Goal: Task Accomplishment & Management: Use online tool/utility

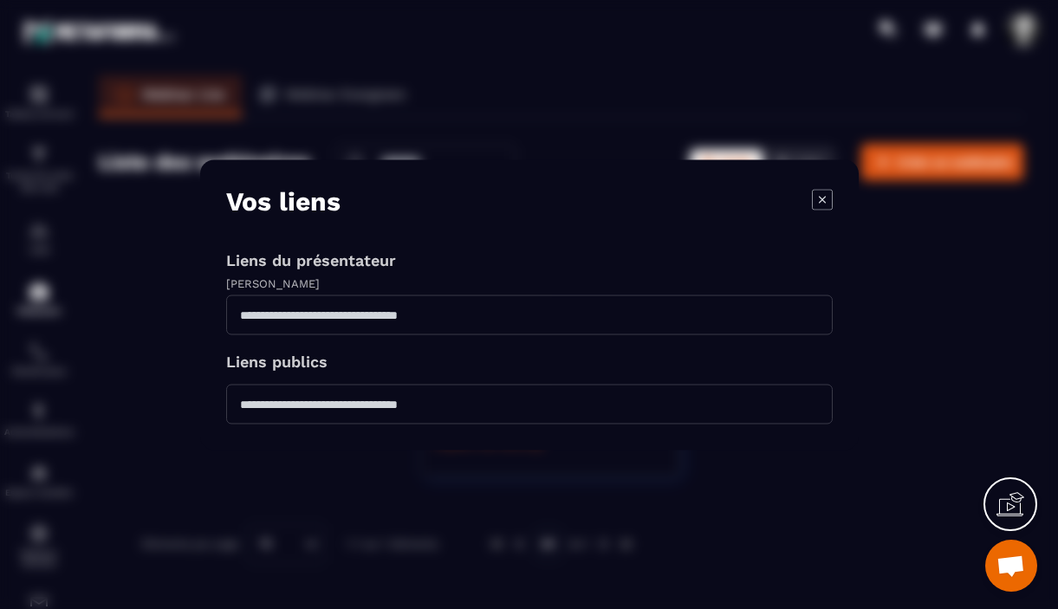
scroll to position [21606, 0]
click at [823, 197] on icon "Modal window" at bounding box center [822, 199] width 21 height 21
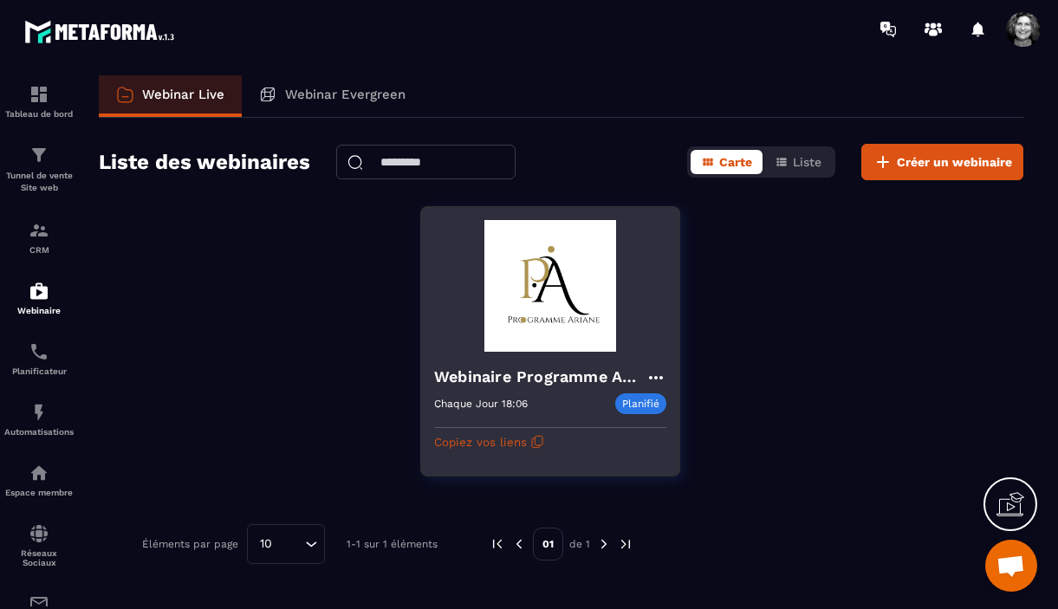
click at [568, 336] on img at bounding box center [550, 286] width 232 height 132
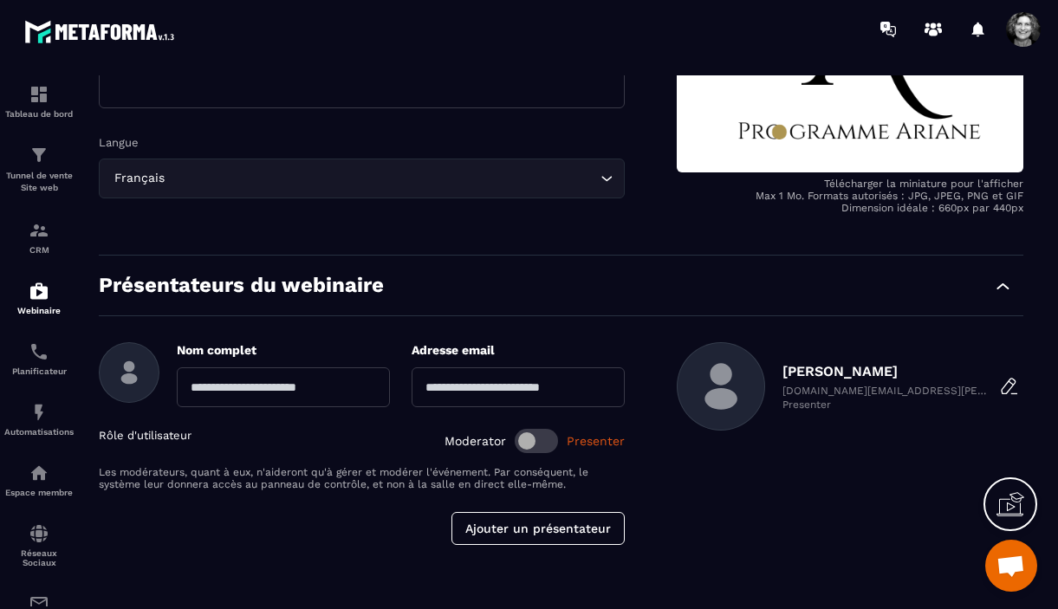
scroll to position [378, 0]
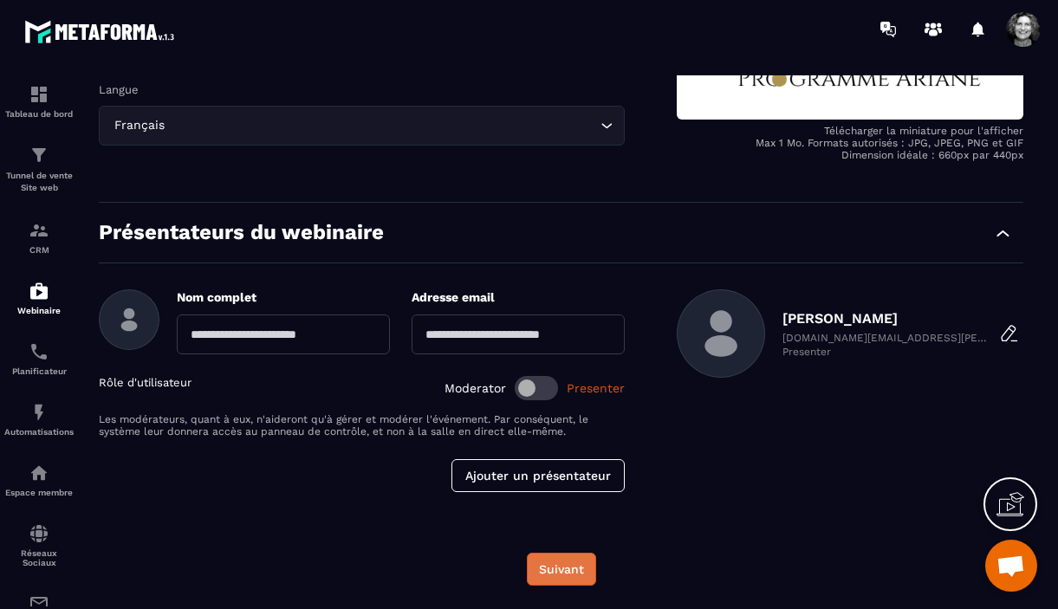
click at [566, 580] on button "Suivant" at bounding box center [561, 569] width 69 height 33
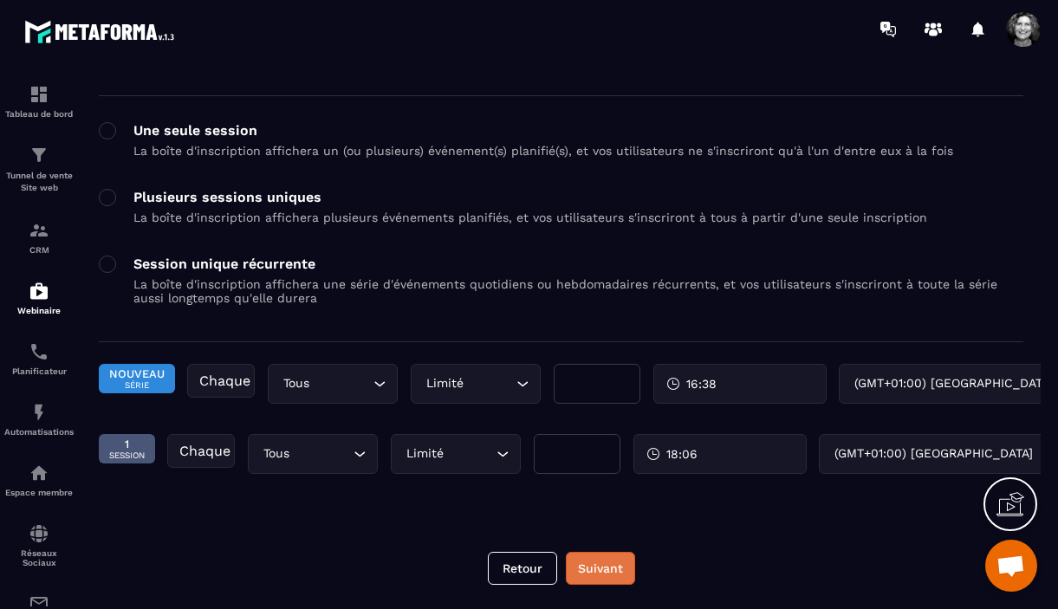
scroll to position [93, 0]
click at [362, 454] on icon "Search for option" at bounding box center [359, 453] width 17 height 17
click at [365, 456] on icon "Search for option" at bounding box center [359, 453] width 17 height 17
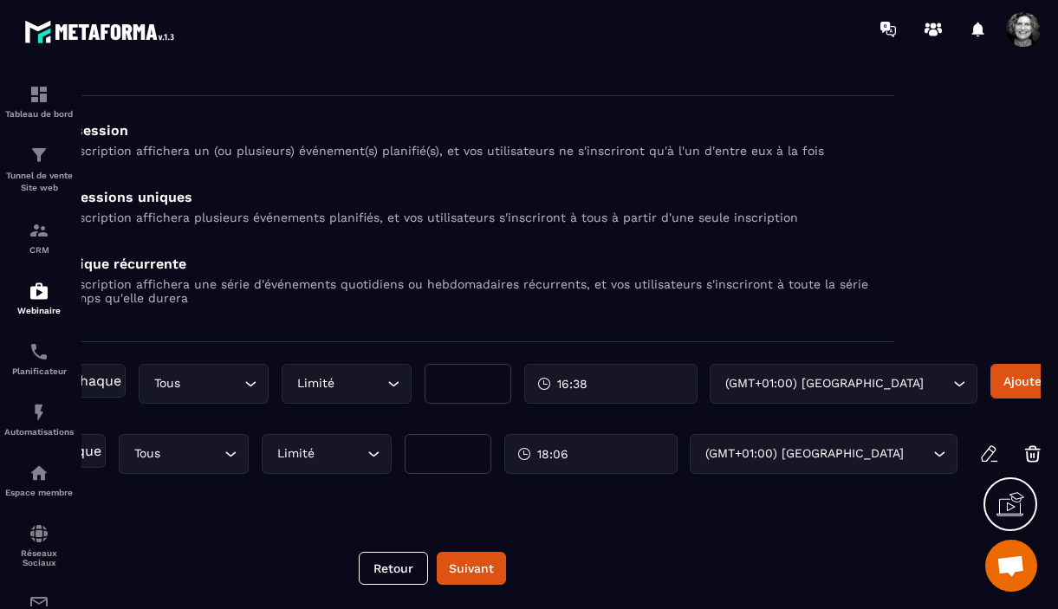
scroll to position [93, 147]
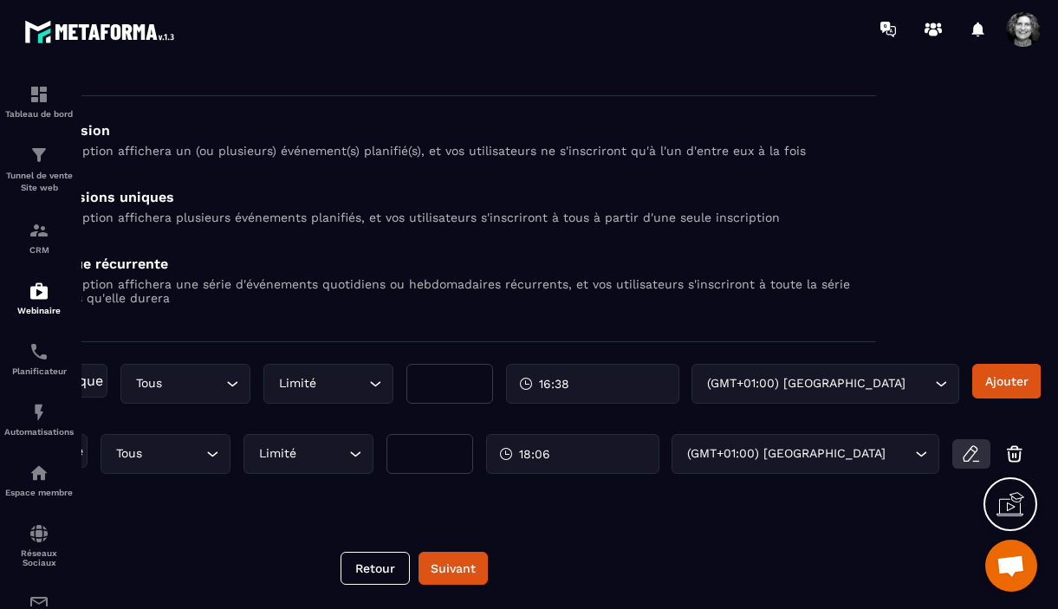
click at [971, 453] on icon "button" at bounding box center [971, 453] width 21 height 21
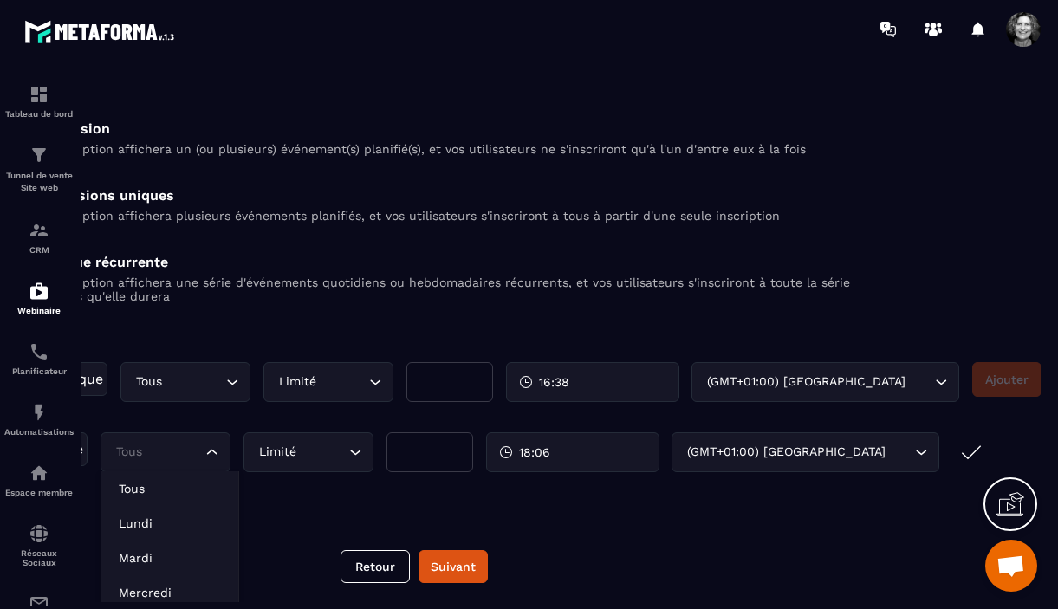
click at [217, 453] on icon "Search for option" at bounding box center [212, 451] width 17 height 17
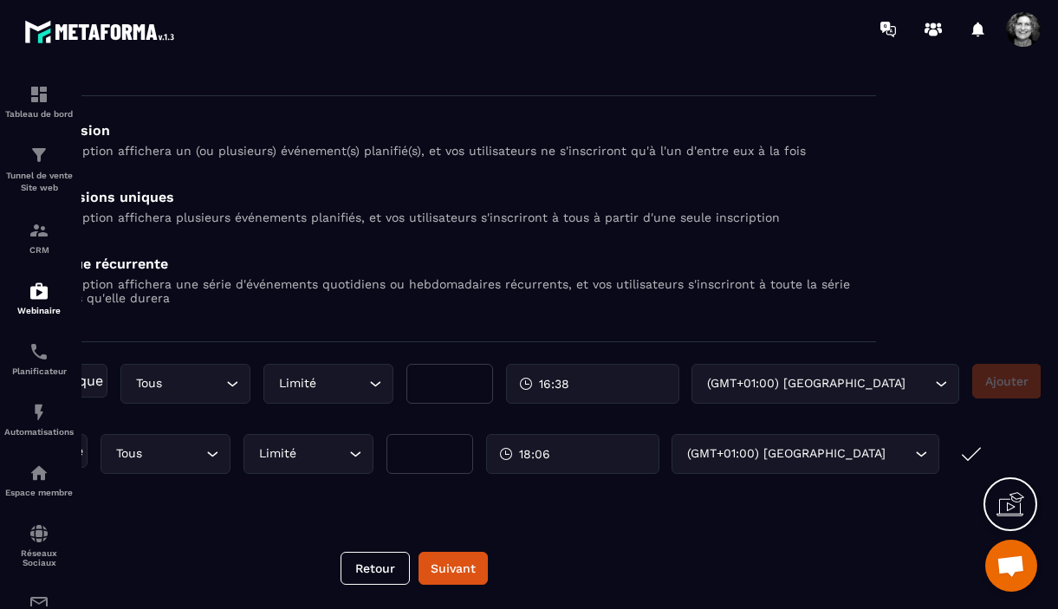
click at [219, 455] on icon "Search for option" at bounding box center [212, 453] width 17 height 17
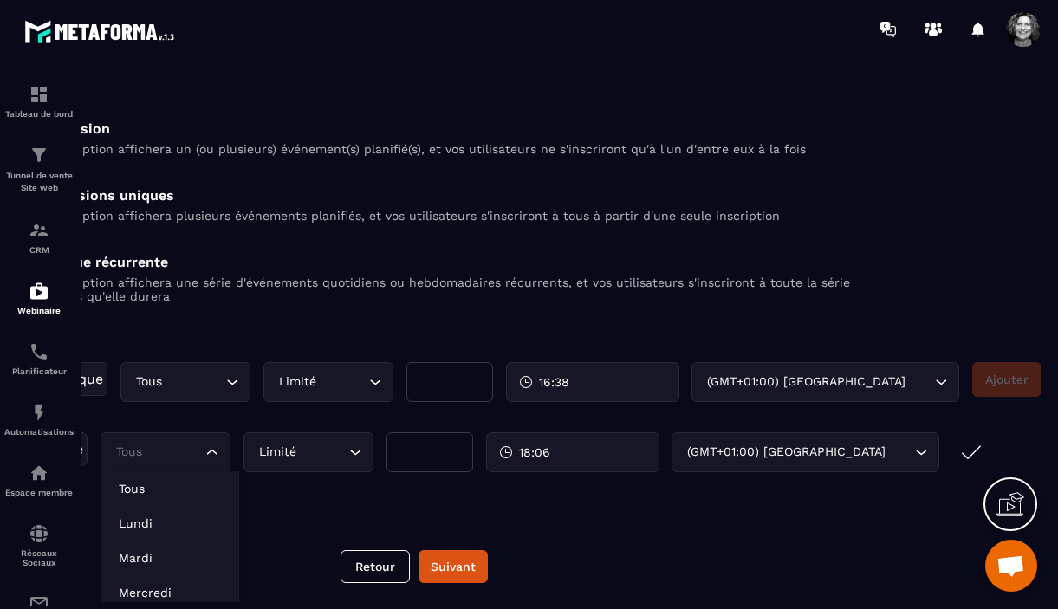
click at [218, 452] on icon "Search for option" at bounding box center [212, 451] width 17 height 17
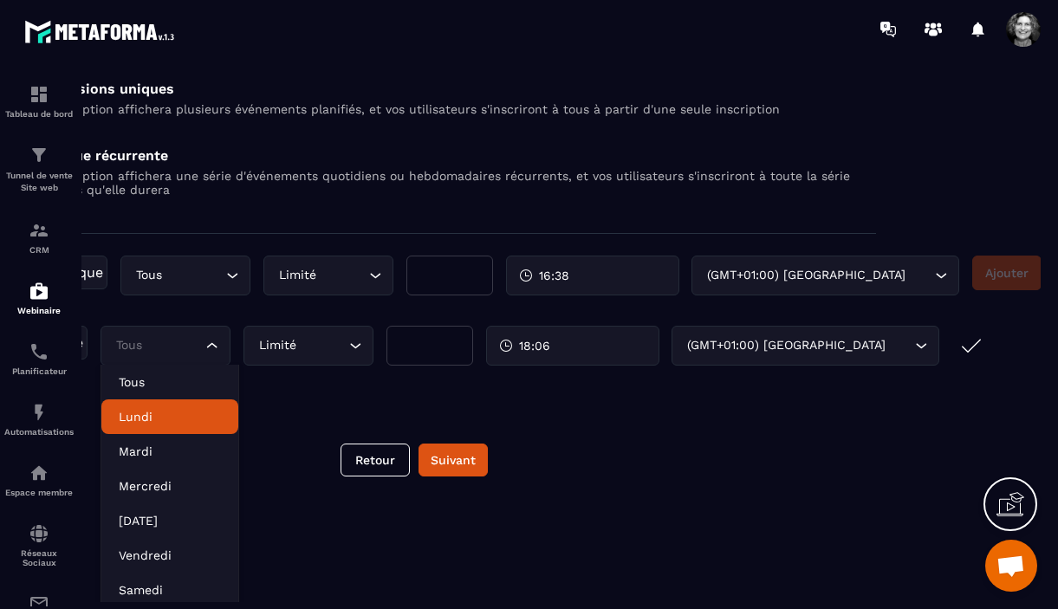
scroll to position [242, 147]
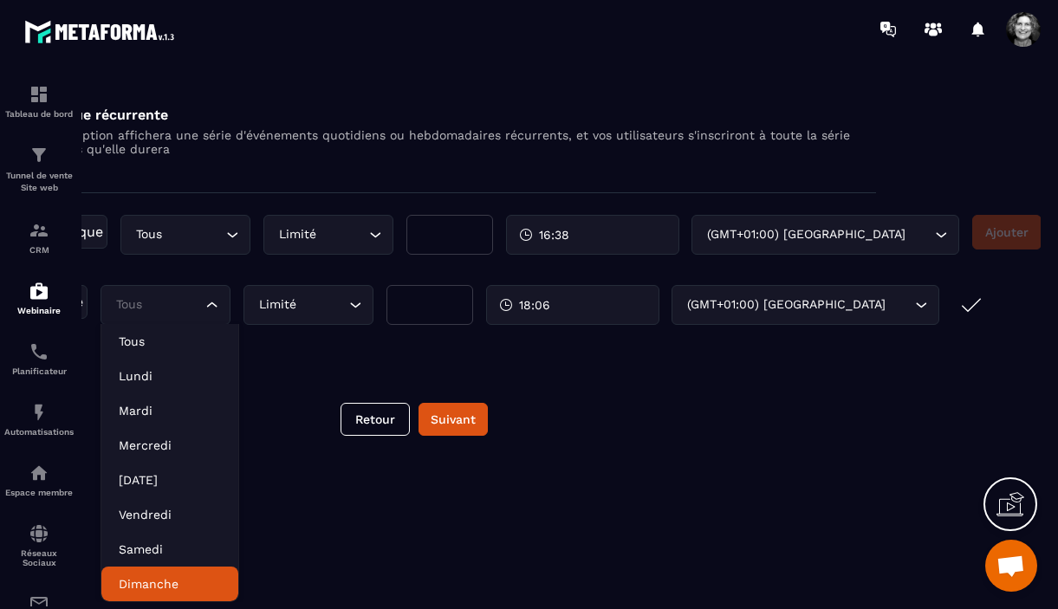
click at [181, 578] on p "Dimanche" at bounding box center [170, 583] width 102 height 17
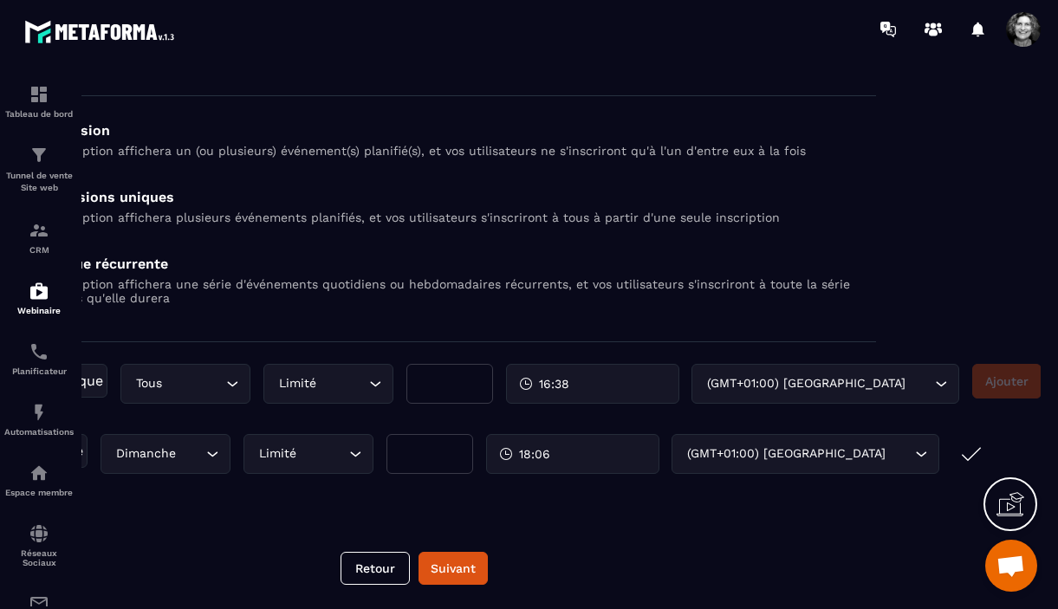
scroll to position [93, 147]
click at [468, 569] on button "Suivant" at bounding box center [452, 568] width 69 height 33
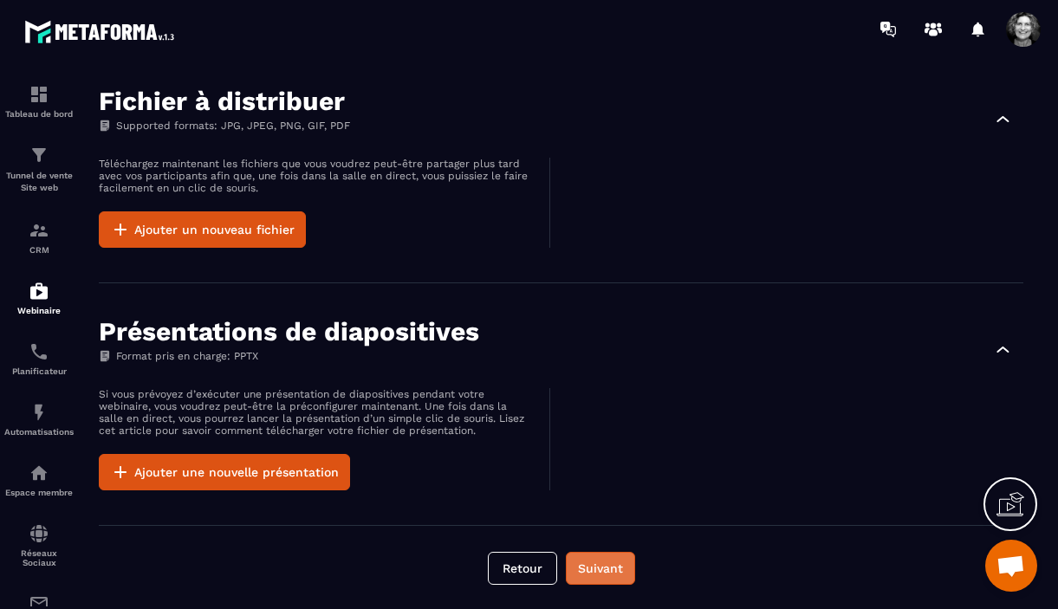
click at [606, 573] on button "Suivant" at bounding box center [600, 568] width 69 height 33
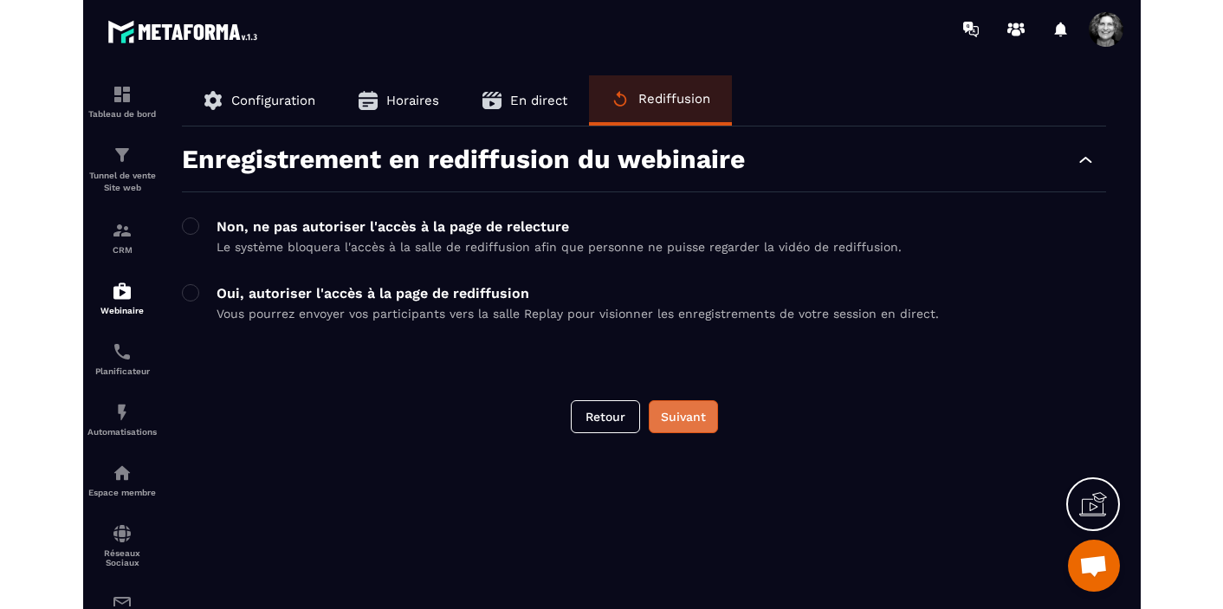
scroll to position [0, 0]
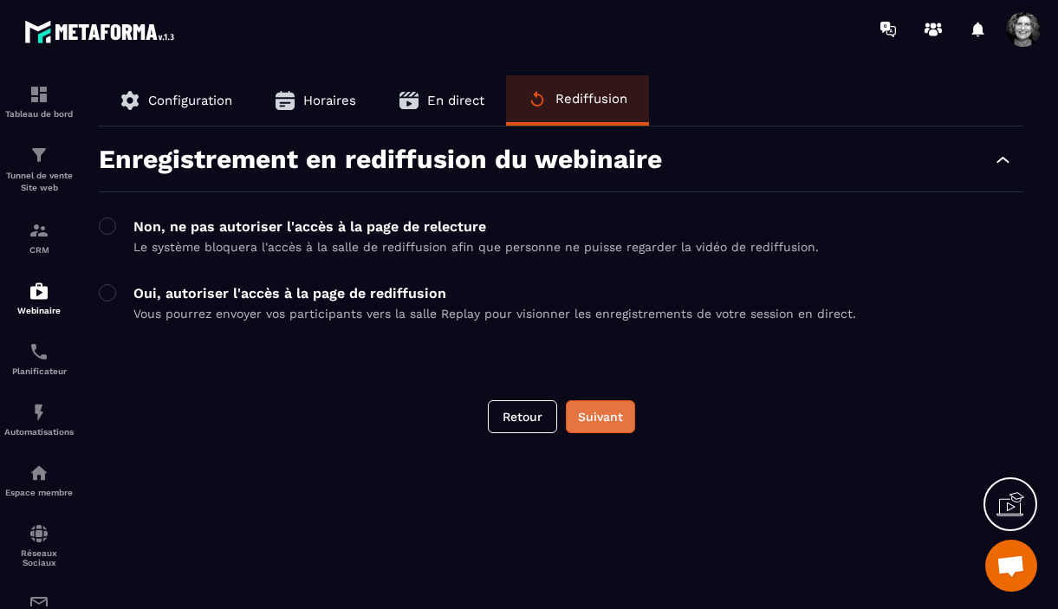
click at [604, 422] on button "Suivant" at bounding box center [600, 416] width 69 height 33
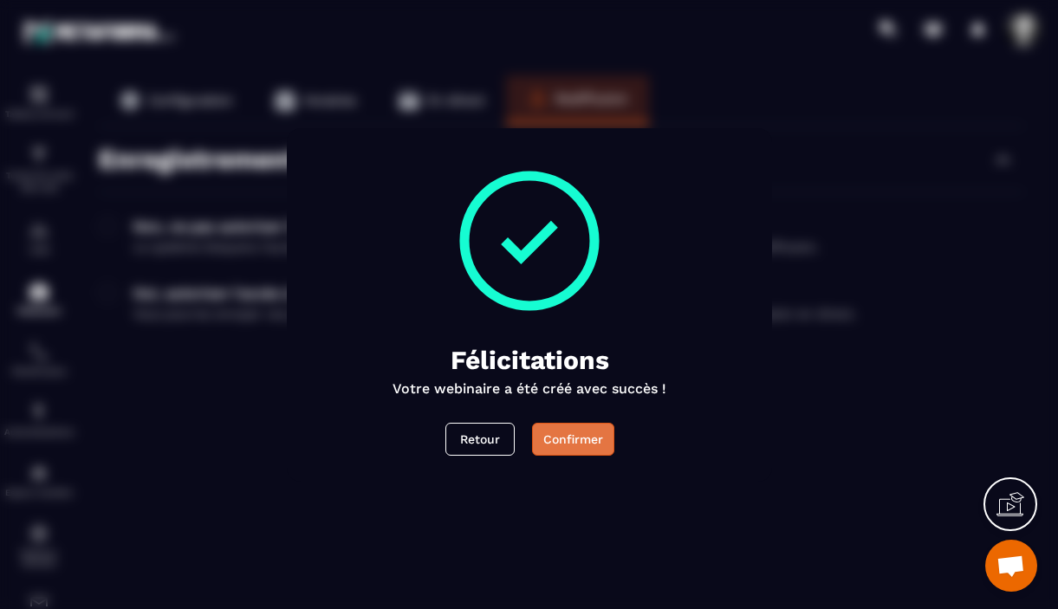
click at [576, 444] on button "Confirmer" at bounding box center [572, 439] width 82 height 33
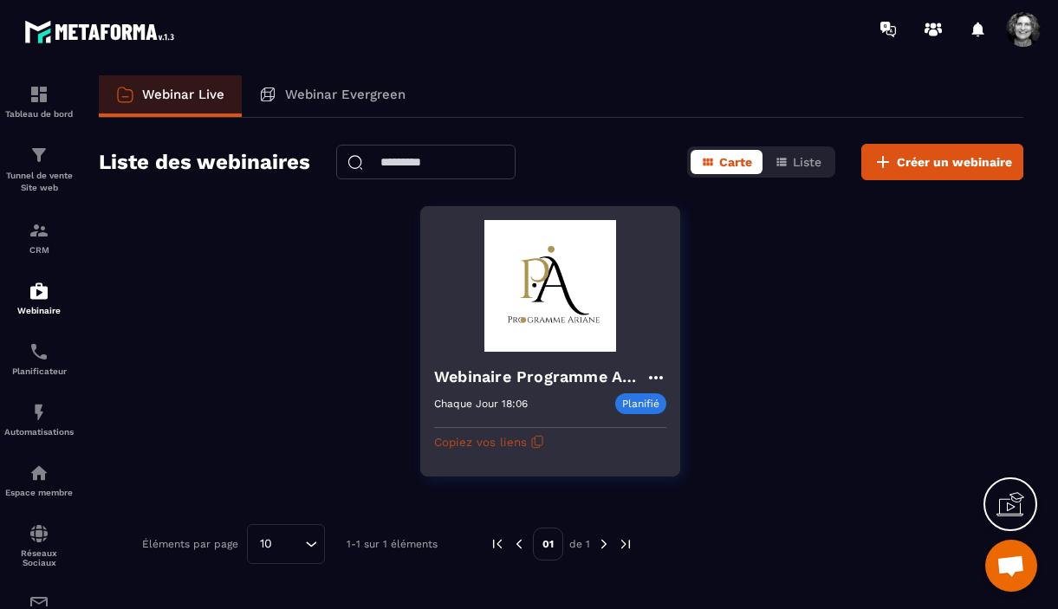
click at [508, 444] on button "Copiez vos liens" at bounding box center [489, 442] width 110 height 28
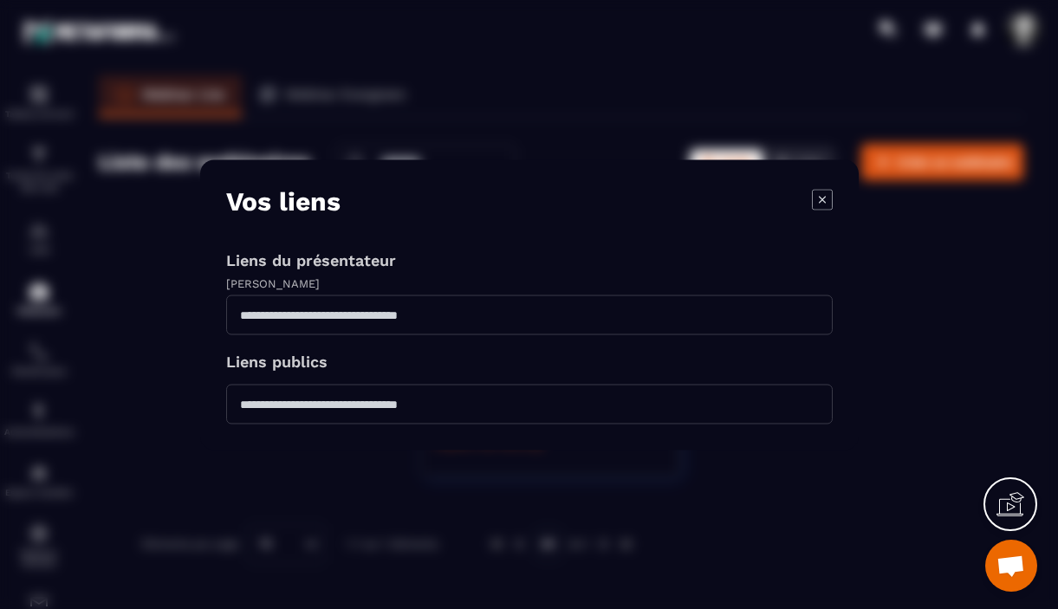
click at [823, 205] on icon "Modal window" at bounding box center [822, 199] width 21 height 21
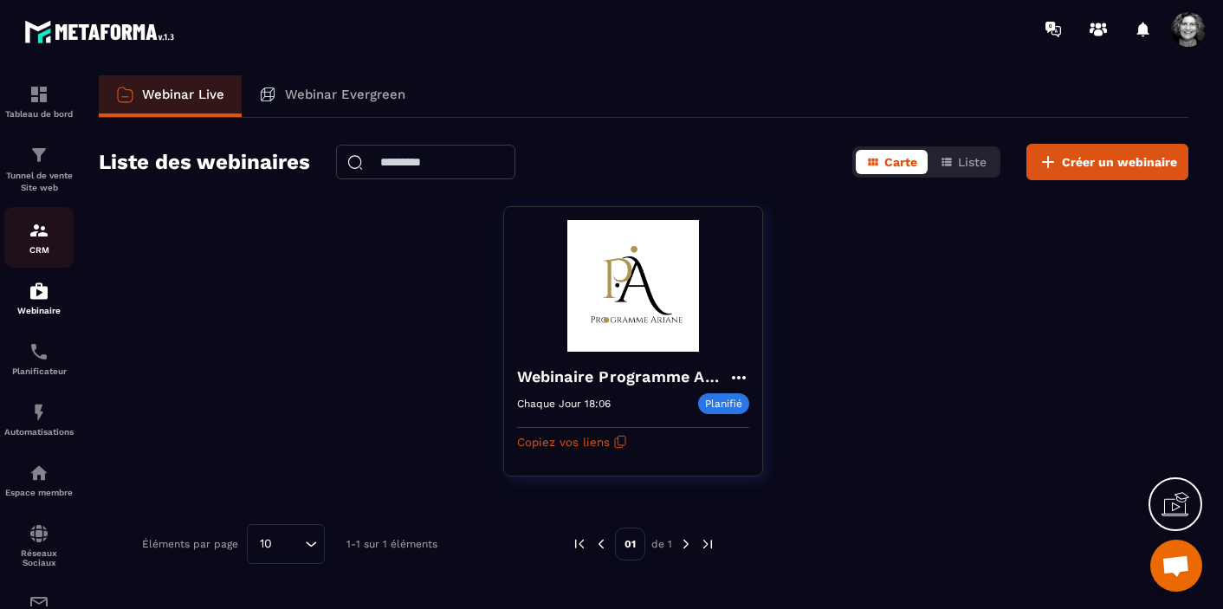
click at [40, 236] on img at bounding box center [39, 230] width 21 height 21
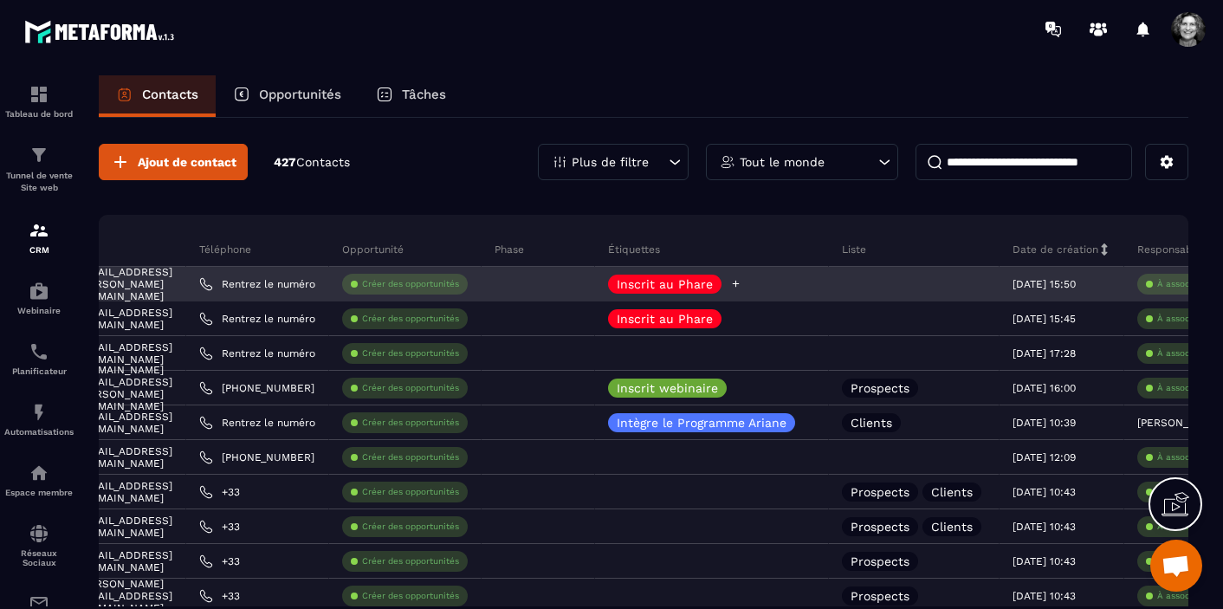
scroll to position [0, 456]
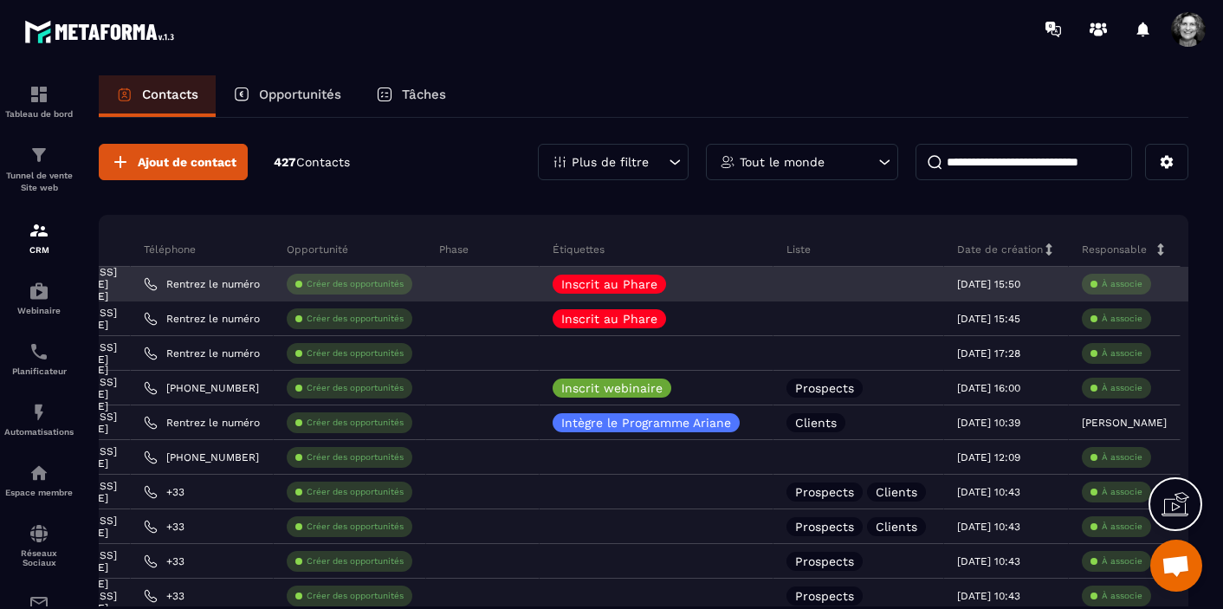
click at [1057, 283] on icon at bounding box center [1197, 283] width 16 height 16
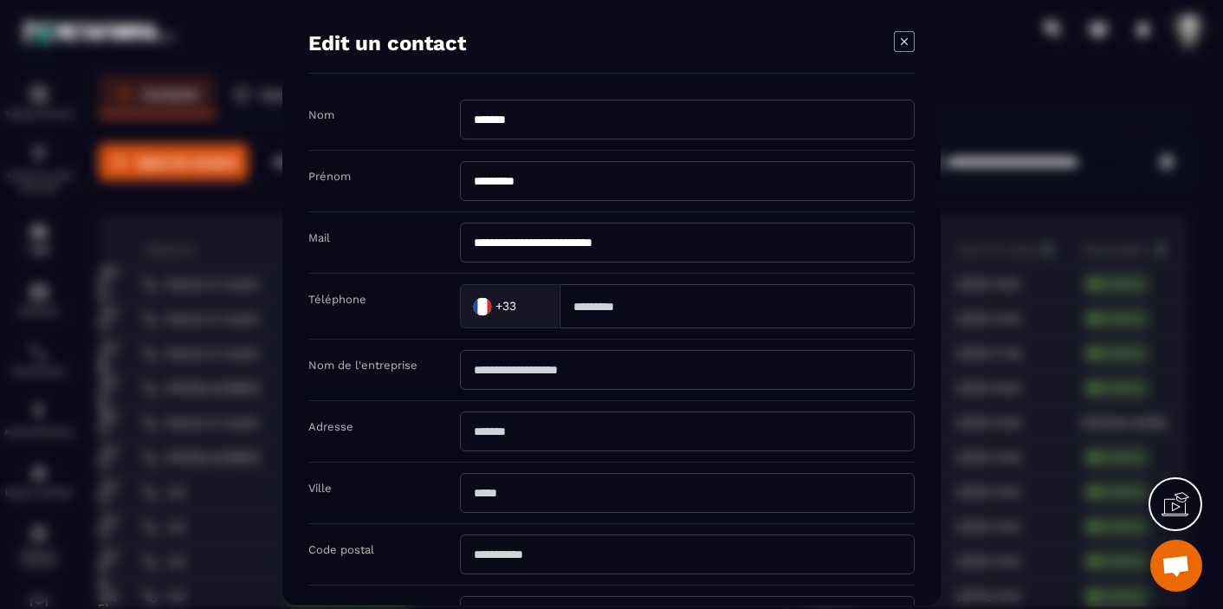
click at [902, 40] on icon "Modal window" at bounding box center [904, 40] width 21 height 21
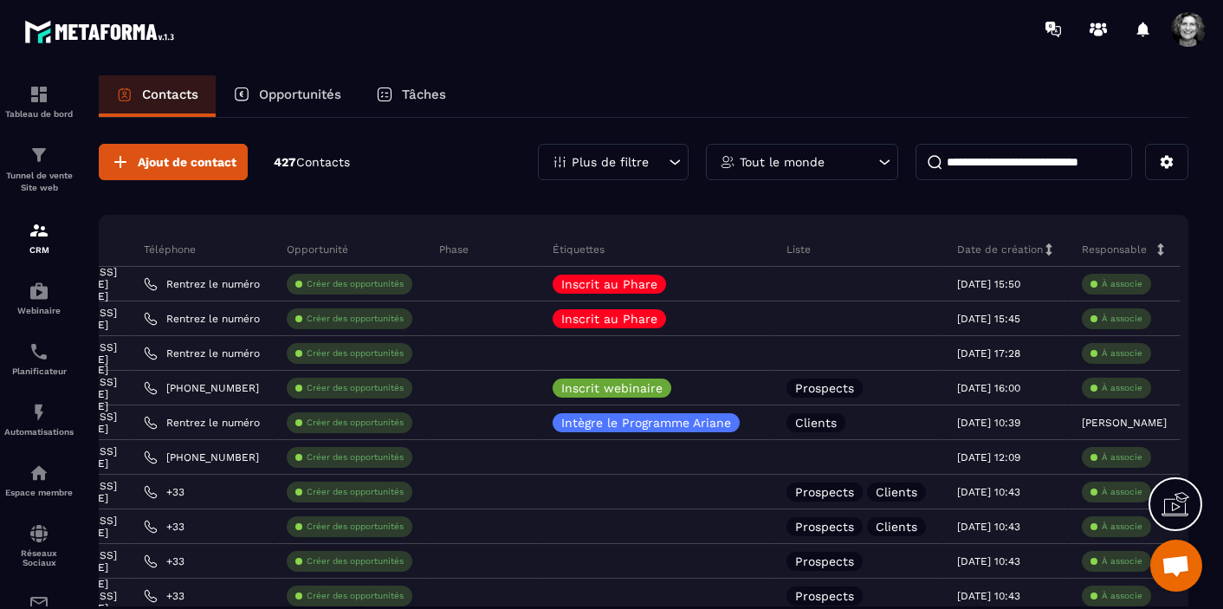
click at [1057, 575] on span "Ouvrir le chat" at bounding box center [1175, 567] width 29 height 24
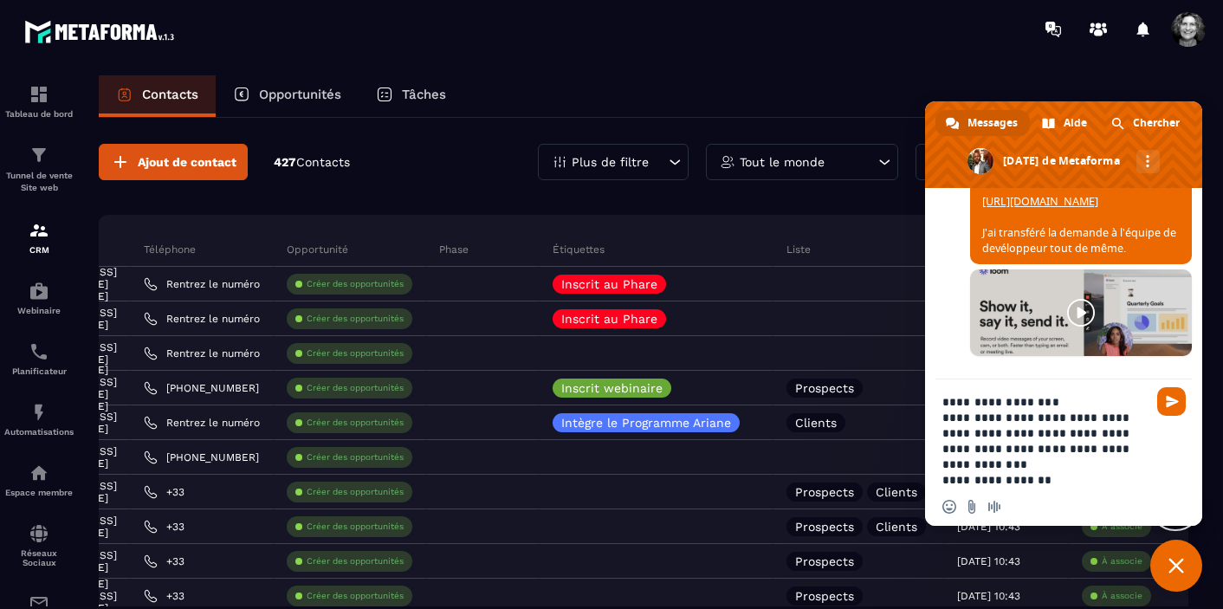
scroll to position [21671, 0]
type textarea "**********"
click at [1057, 400] on span "Envoyer" at bounding box center [1172, 401] width 13 height 13
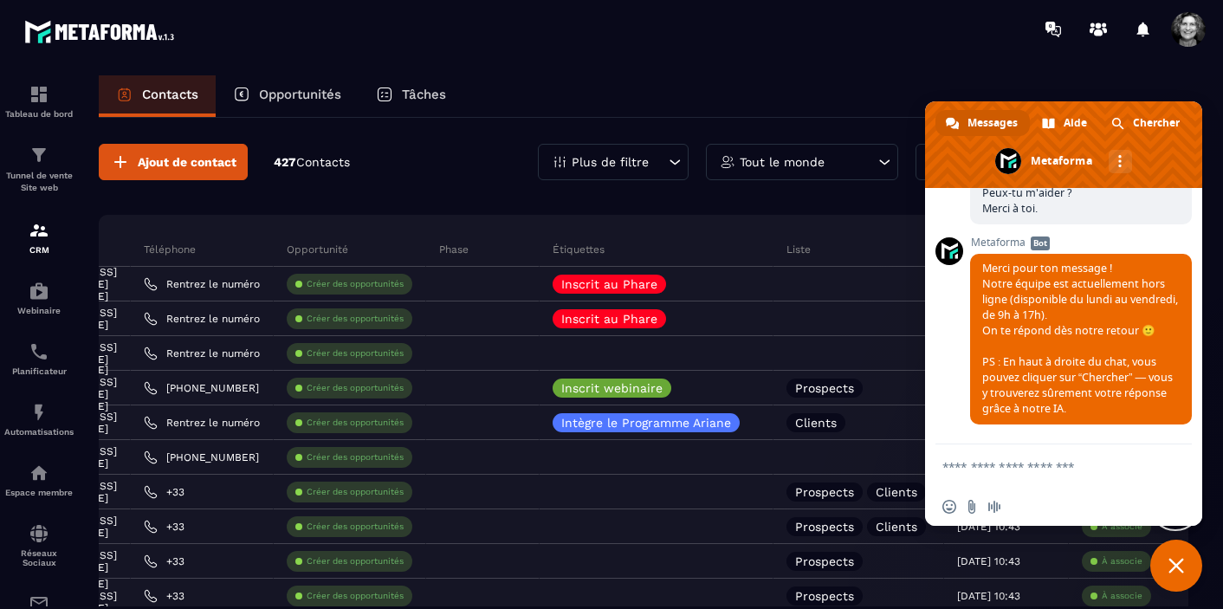
scroll to position [21965, 0]
click at [1057, 570] on span "Fermer le chat" at bounding box center [1176, 566] width 16 height 16
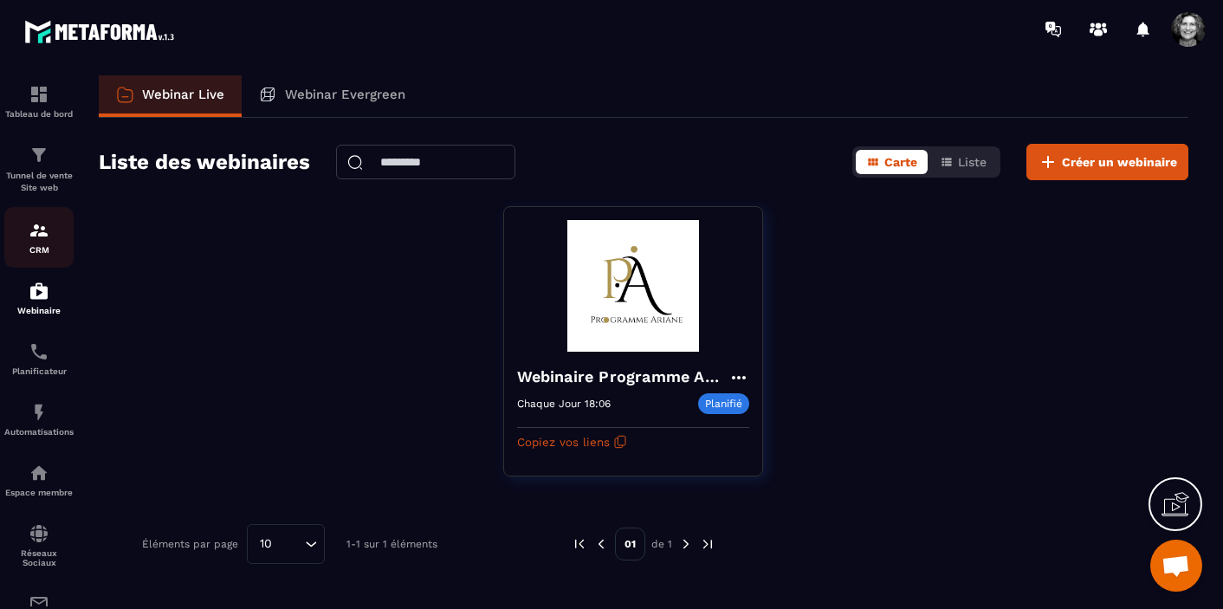
click at [42, 243] on div "CRM" at bounding box center [38, 237] width 69 height 35
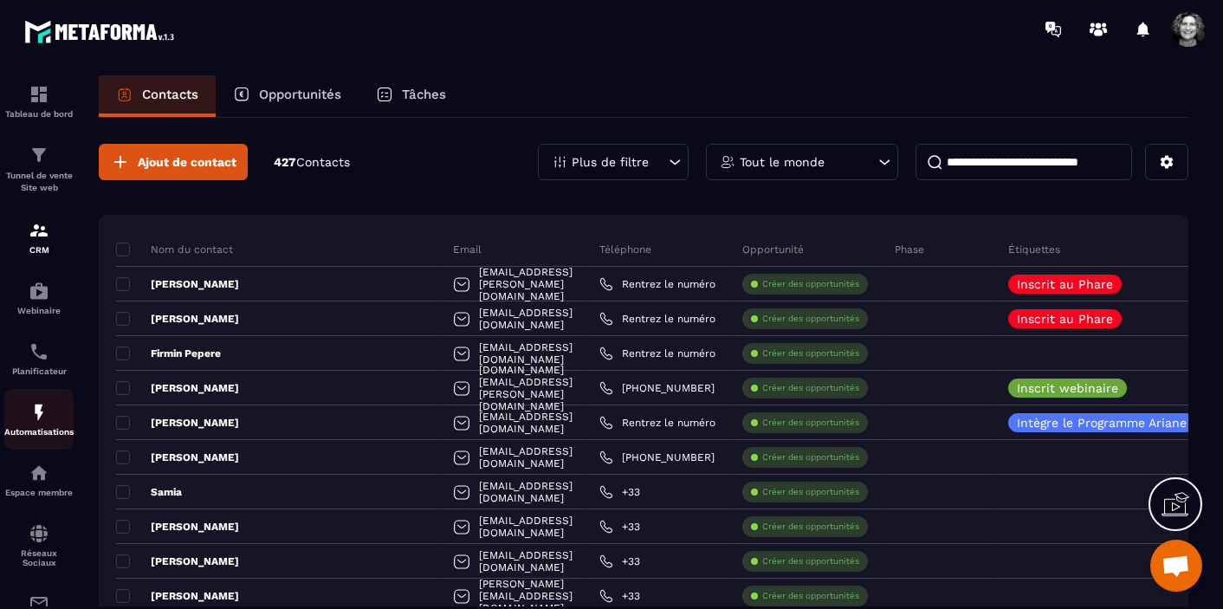
click at [42, 416] on img at bounding box center [39, 412] width 21 height 21
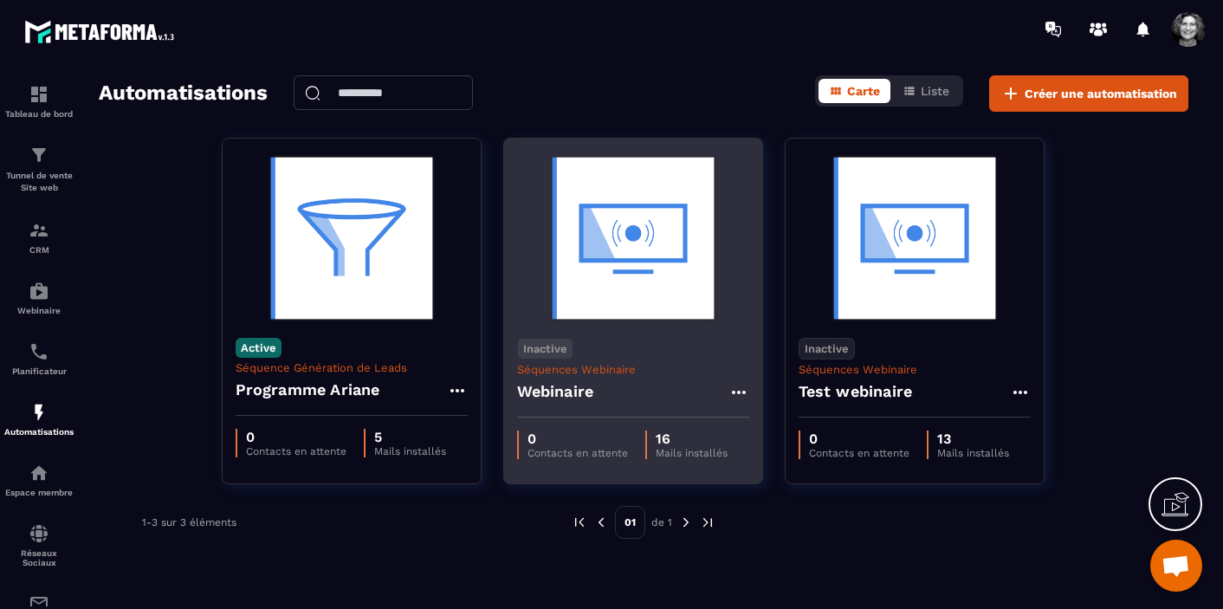
click at [644, 242] on img at bounding box center [633, 238] width 232 height 173
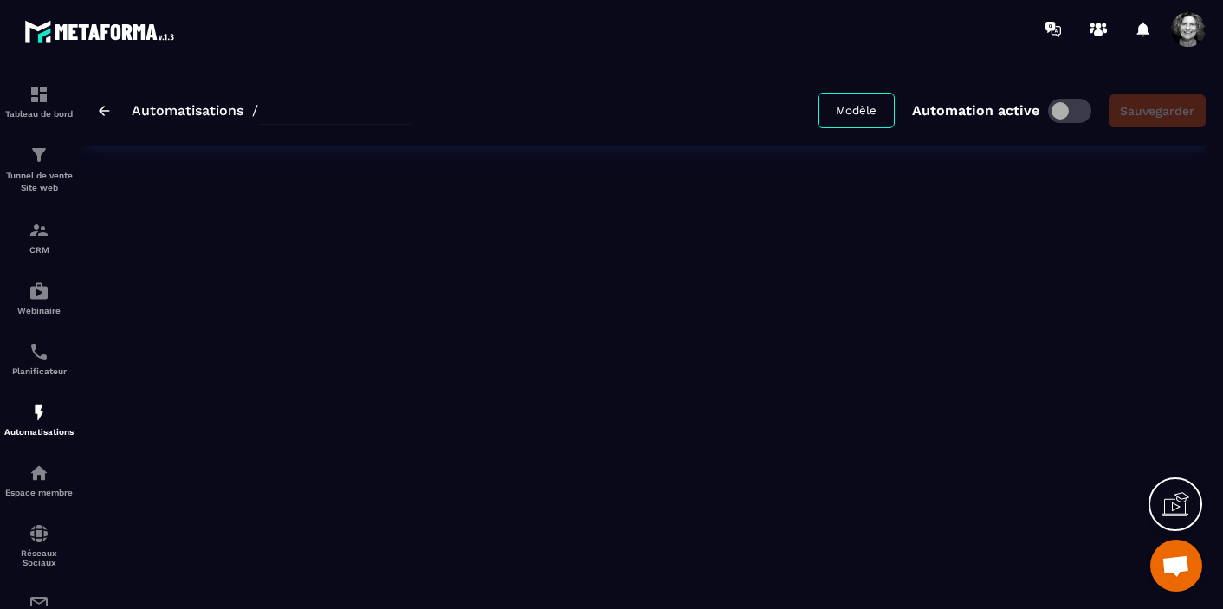
type input "*********"
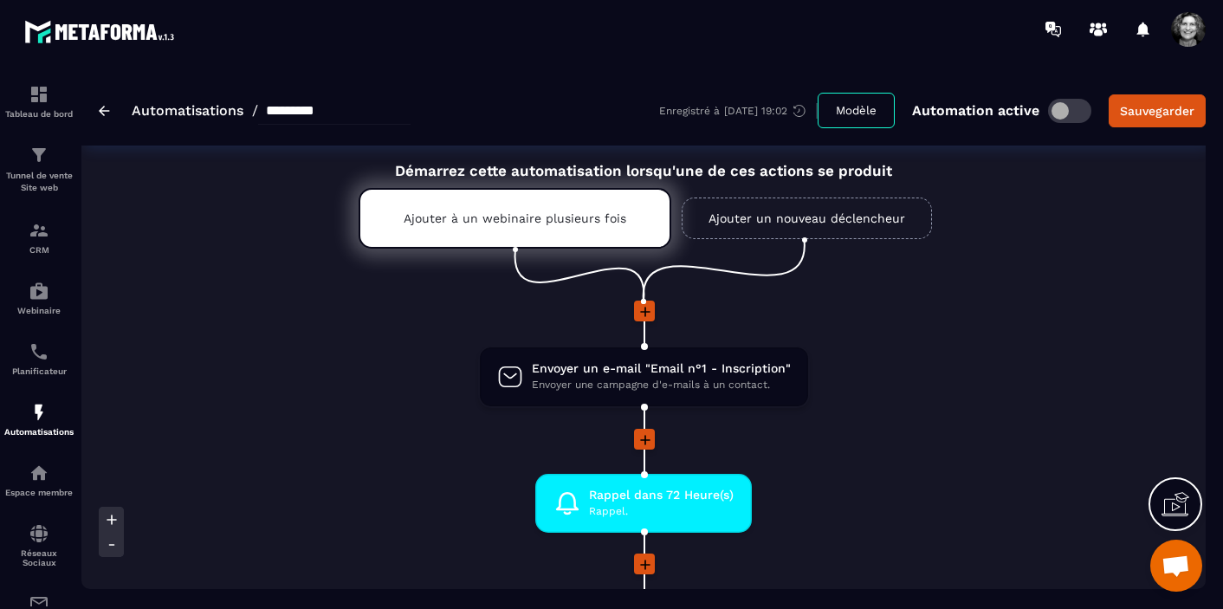
scroll to position [33, 0]
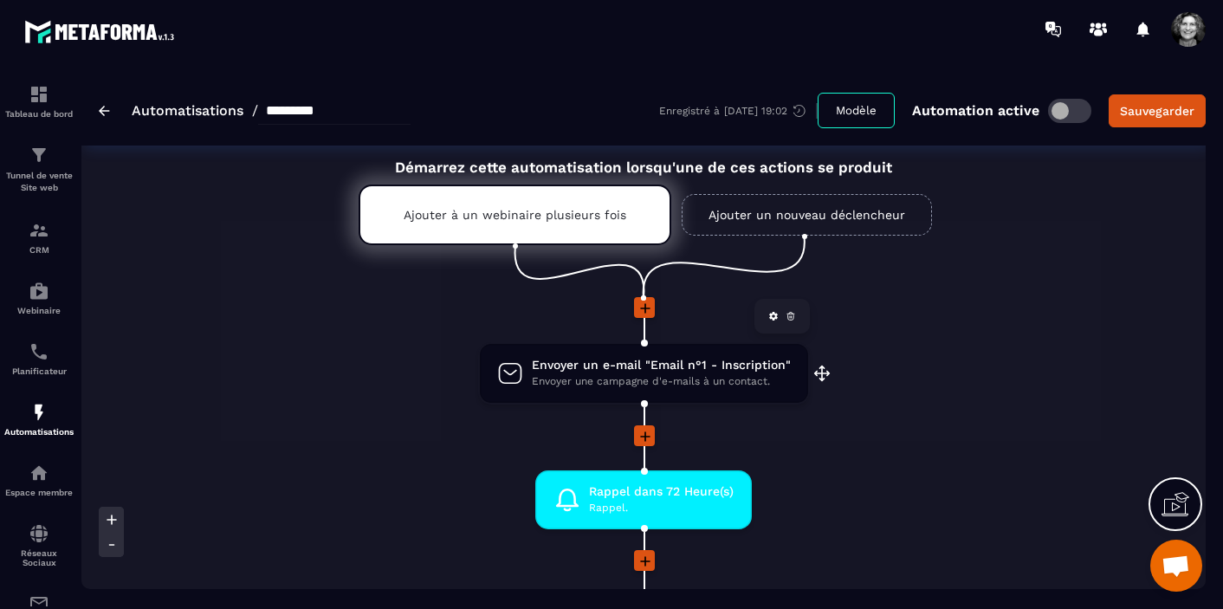
click at [742, 385] on span "Envoyer une campagne d'e-mails à un contact." at bounding box center [661, 381] width 259 height 16
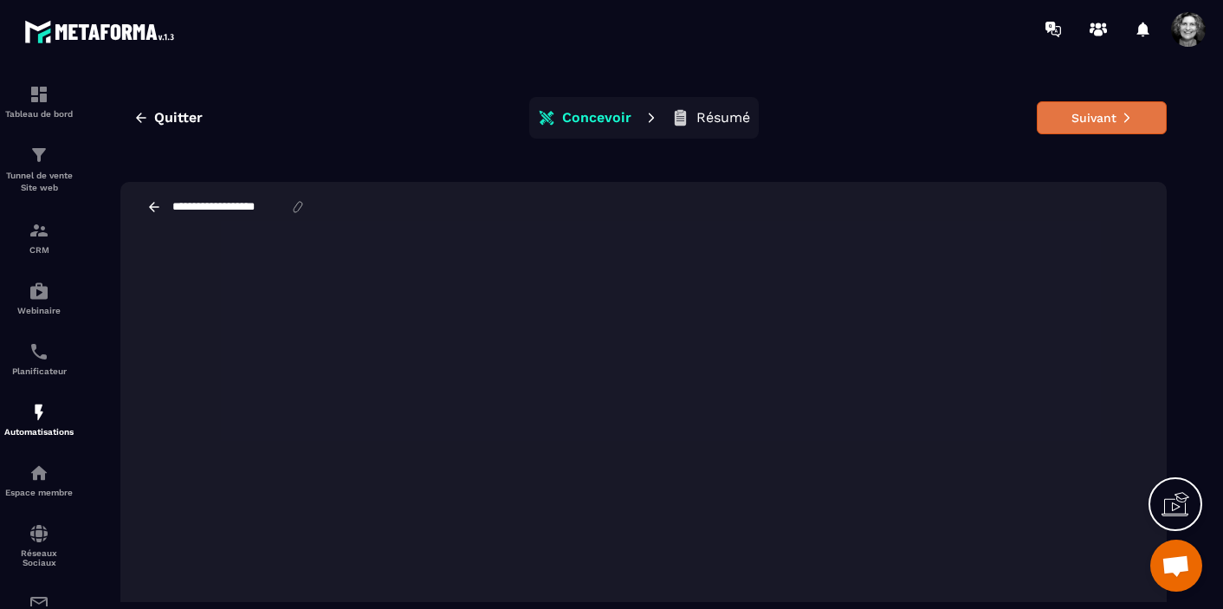
click at [1057, 126] on button "Suivant" at bounding box center [1102, 117] width 130 height 33
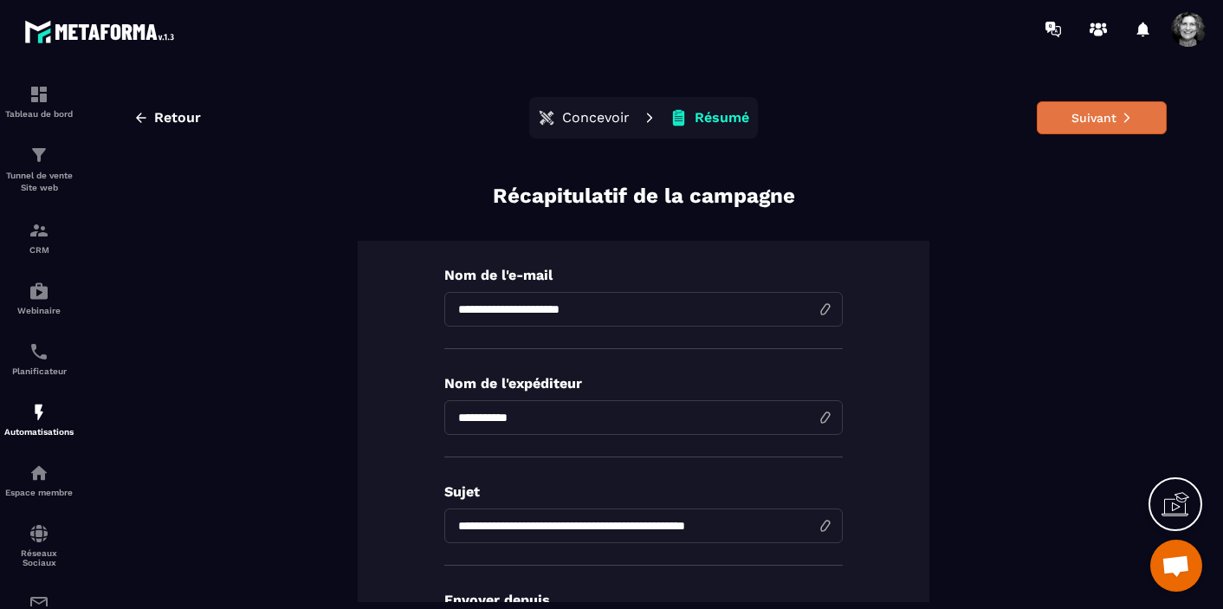
click at [1057, 119] on button "Suivant" at bounding box center [1102, 117] width 130 height 33
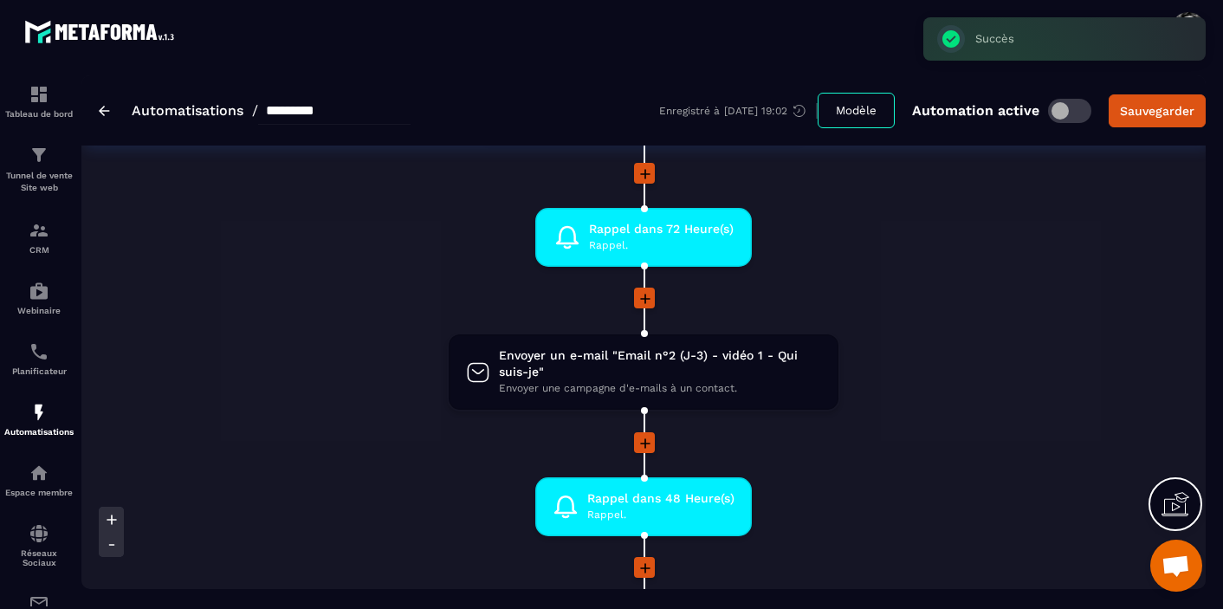
scroll to position [297, 0]
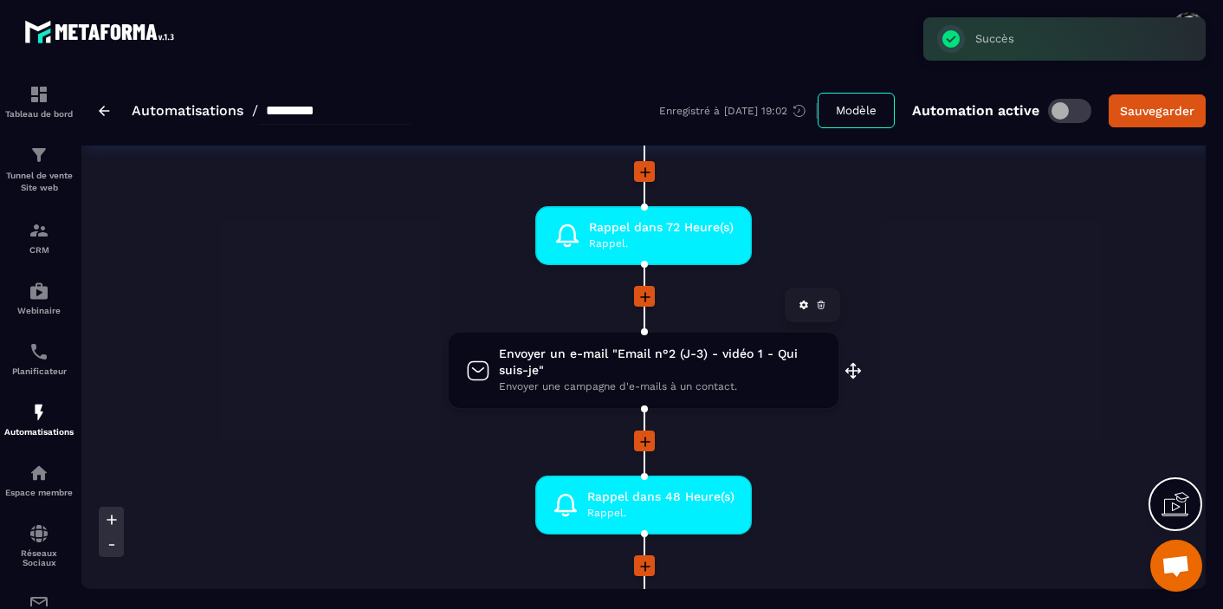
click at [684, 379] on span "Envoyer une campagne d'e-mails à un contact." at bounding box center [660, 386] width 322 height 16
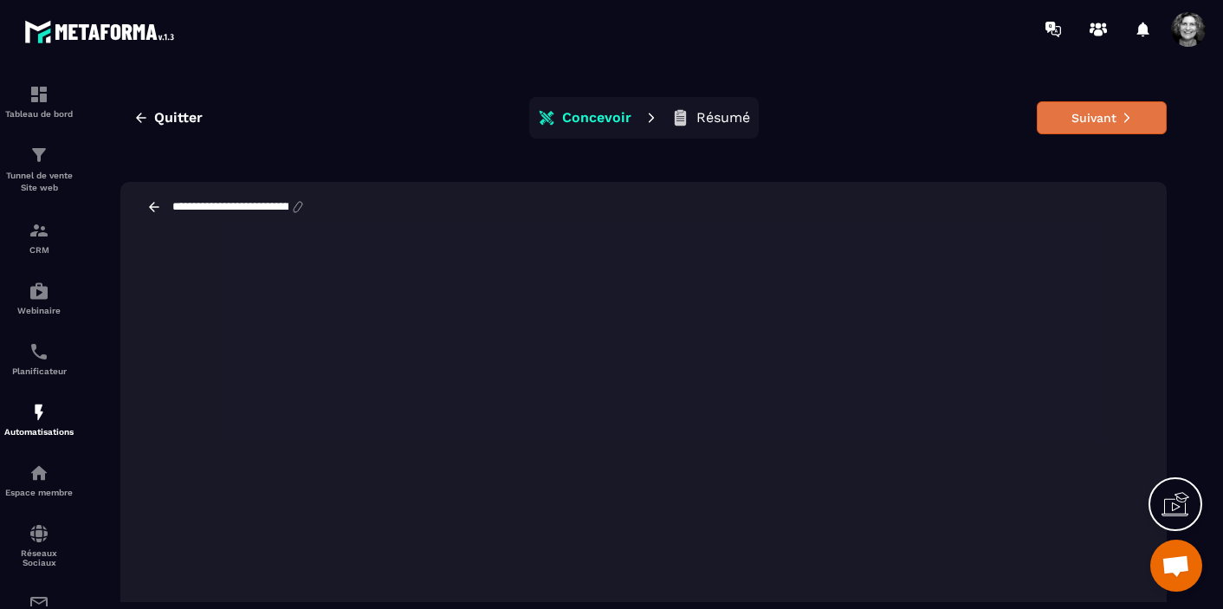
click at [1057, 121] on button "Suivant" at bounding box center [1102, 117] width 130 height 33
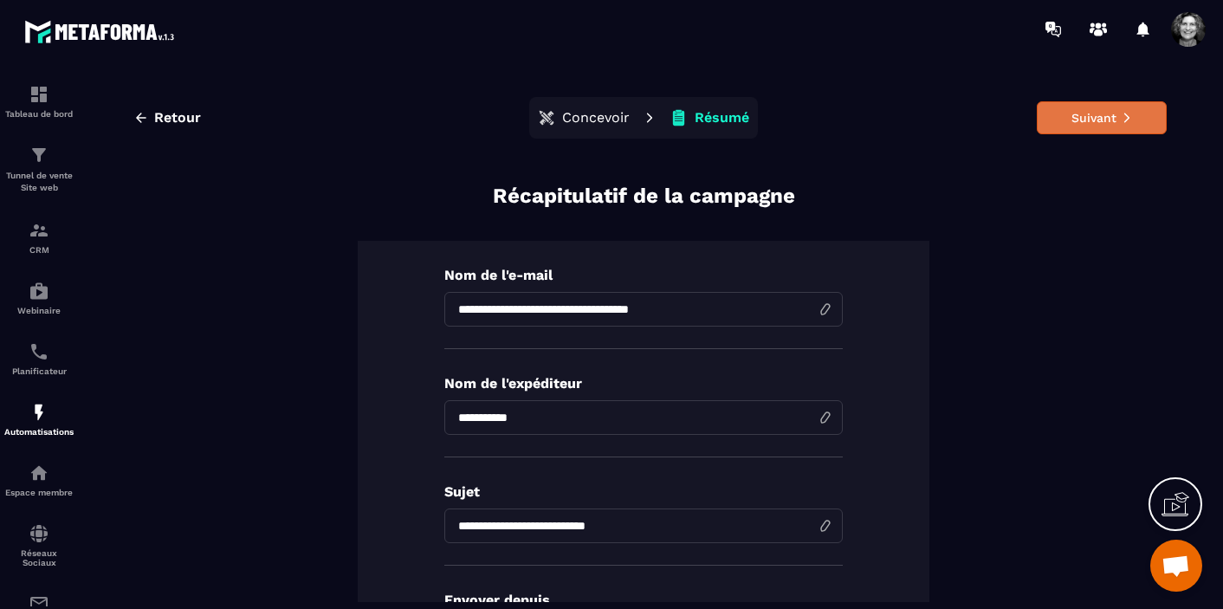
click at [1057, 121] on button "Suivant" at bounding box center [1102, 117] width 130 height 33
